Goal: Task Accomplishment & Management: Complete application form

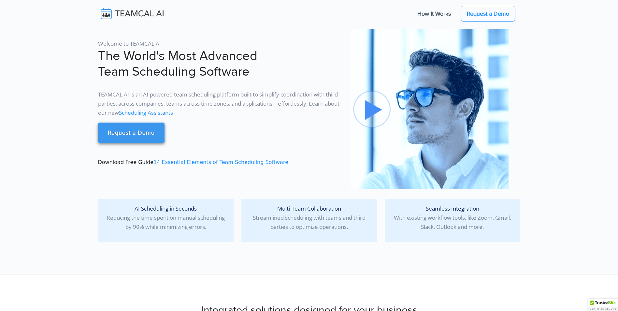
click at [143, 132] on link "Request a Demo" at bounding box center [131, 133] width 66 height 20
click at [130, 134] on link "Request a Demo" at bounding box center [131, 133] width 66 height 20
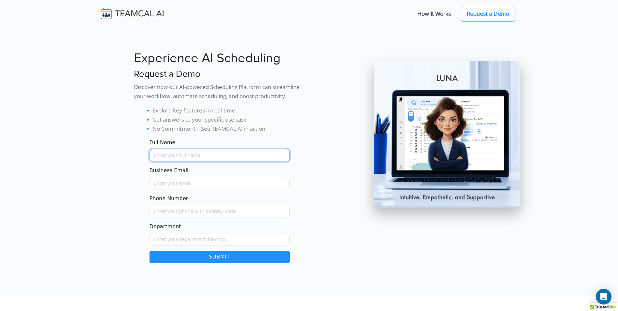
click at [178, 155] on input "Full Name" at bounding box center [220, 155] width 140 height 12
type input "[PERSON_NAME]"
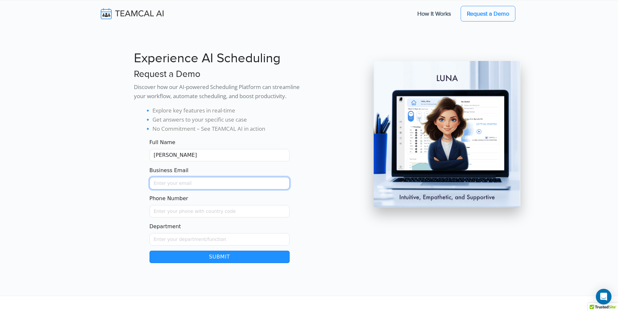
type input "[PERSON_NAME][EMAIL_ADDRESS][DOMAIN_NAME]"
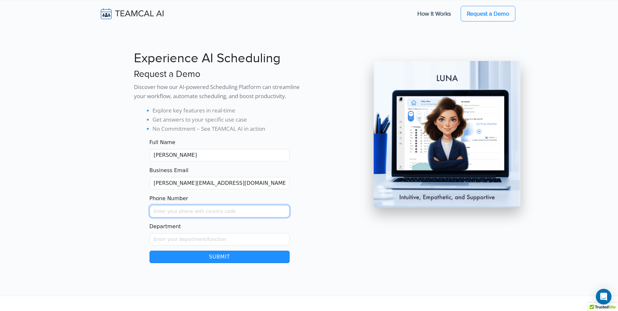
type input "0428679084"
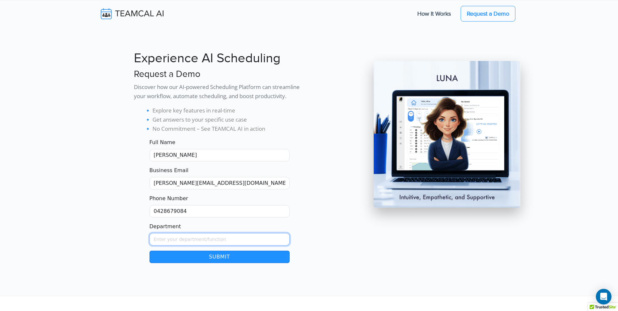
click at [196, 241] on input "Department" at bounding box center [220, 239] width 140 height 12
type input "sales manager"
click at [222, 258] on button "Submit" at bounding box center [220, 257] width 140 height 12
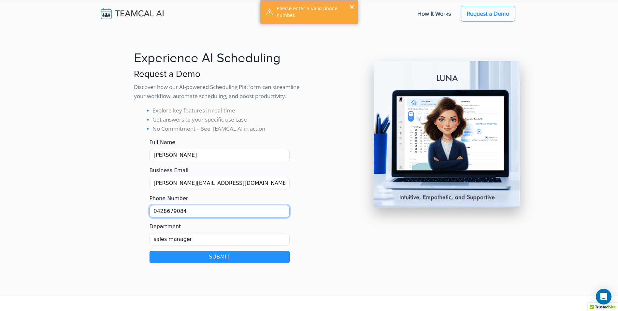
click at [155, 211] on input "0428679084" at bounding box center [220, 211] width 140 height 12
drag, startPoint x: 184, startPoint y: 211, endPoint x: 143, endPoint y: 209, distance: 41.8
click at [142, 211] on form "Full Name [PERSON_NAME] Business Email [PERSON_NAME][EMAIL_ADDRESS][DOMAIN_NAME…" at bounding box center [219, 201] width 171 height 124
type input "[PHONE_NUMBER]"
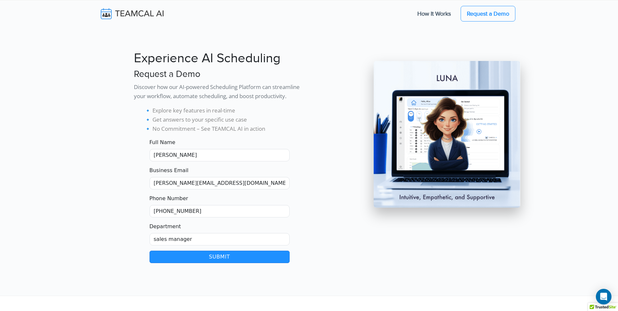
click at [205, 260] on button "Submit" at bounding box center [220, 257] width 140 height 12
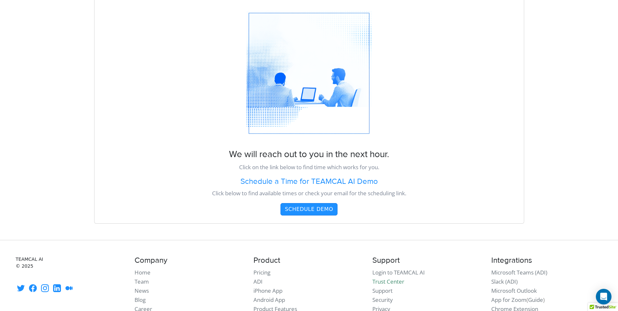
scroll to position [33, 0]
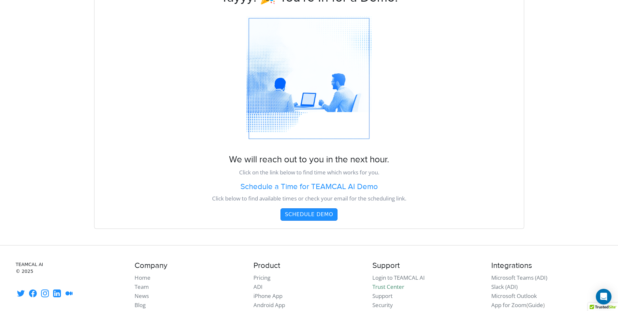
click at [304, 214] on button "Schedule Demo" at bounding box center [309, 214] width 57 height 12
